Goal: Transaction & Acquisition: Purchase product/service

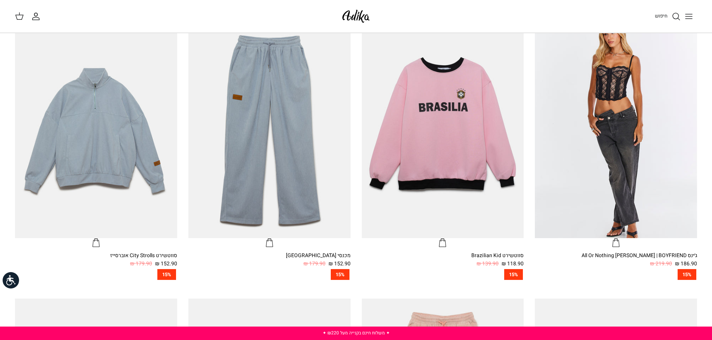
scroll to position [302, 0]
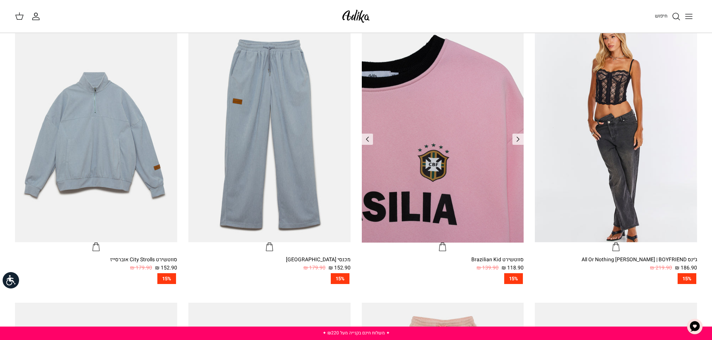
click at [452, 153] on img "סווטשירט Brazilian Kid" at bounding box center [443, 135] width 162 height 216
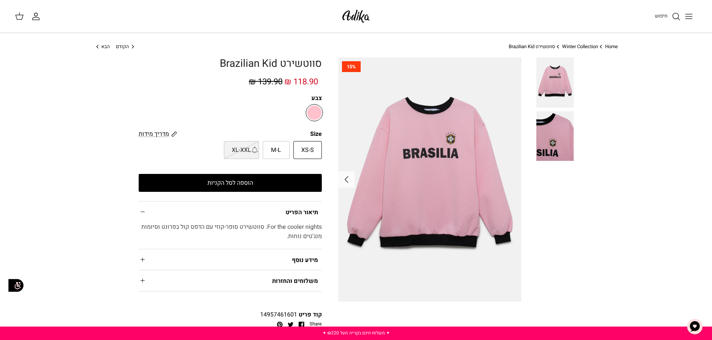
click at [282, 147] on label "M-L" at bounding box center [276, 150] width 27 height 18
click at [319, 143] on input "M-L" at bounding box center [321, 141] width 5 height 5
radio input "true"
click at [268, 182] on button "הוספה לסל הקניות" at bounding box center [230, 183] width 183 height 18
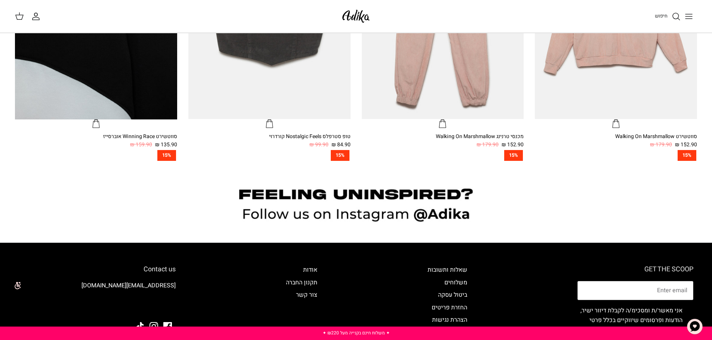
scroll to position [713, 0]
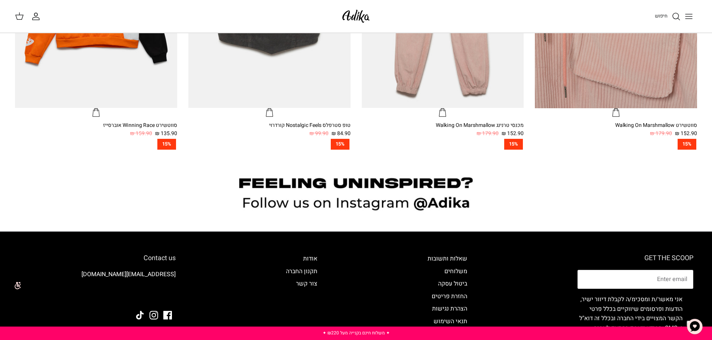
click at [568, 95] on img "סווטשירט Walking On Marshmallow" at bounding box center [616, 0] width 162 height 216
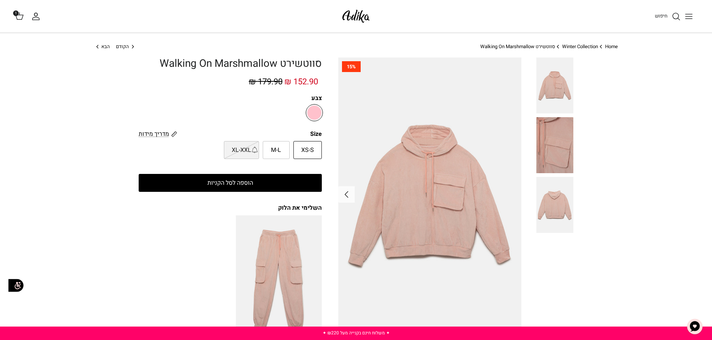
click at [212, 186] on button "הוספה לסל הקניות" at bounding box center [230, 183] width 183 height 18
